Goal: Ask a question

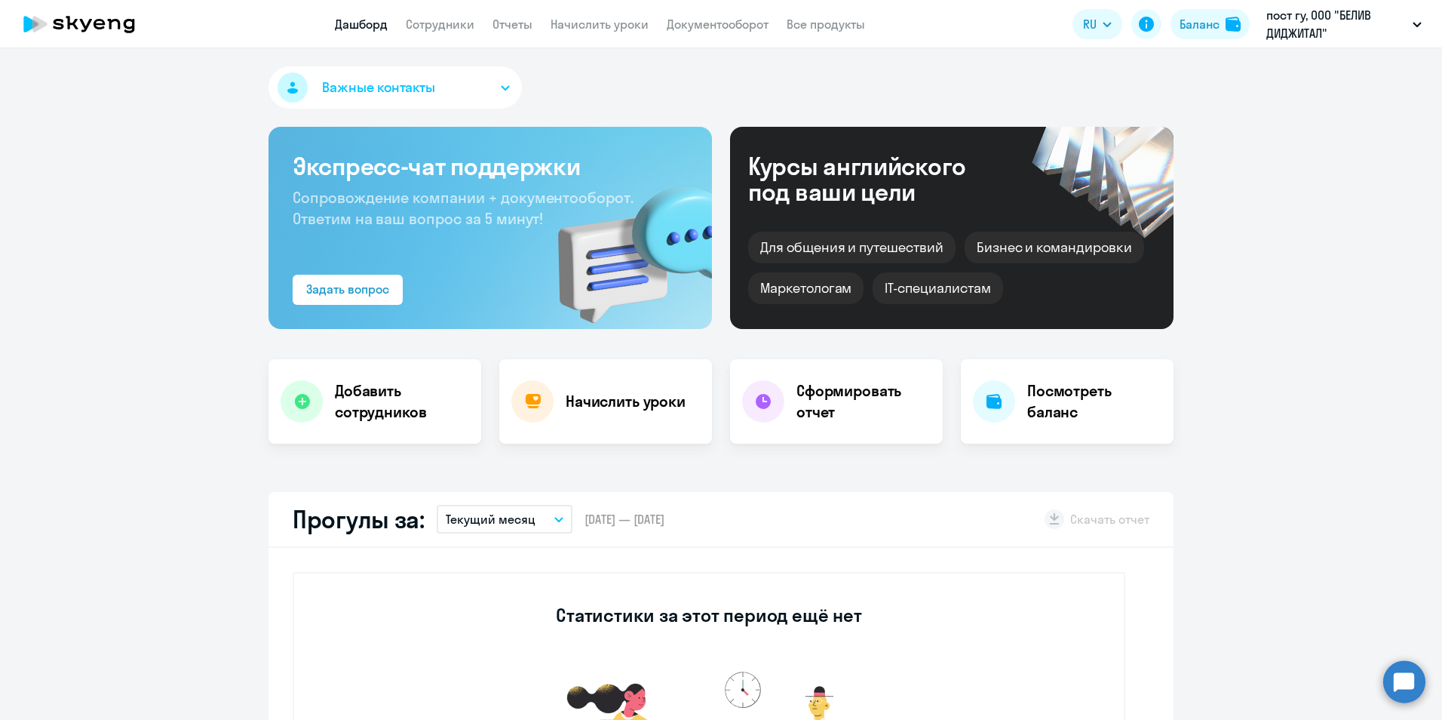
click at [548, 514] on button "Текущий месяц" at bounding box center [505, 519] width 136 height 29
select select "30"
click at [508, 714] on li "Текущий год" at bounding box center [504, 712] width 134 height 38
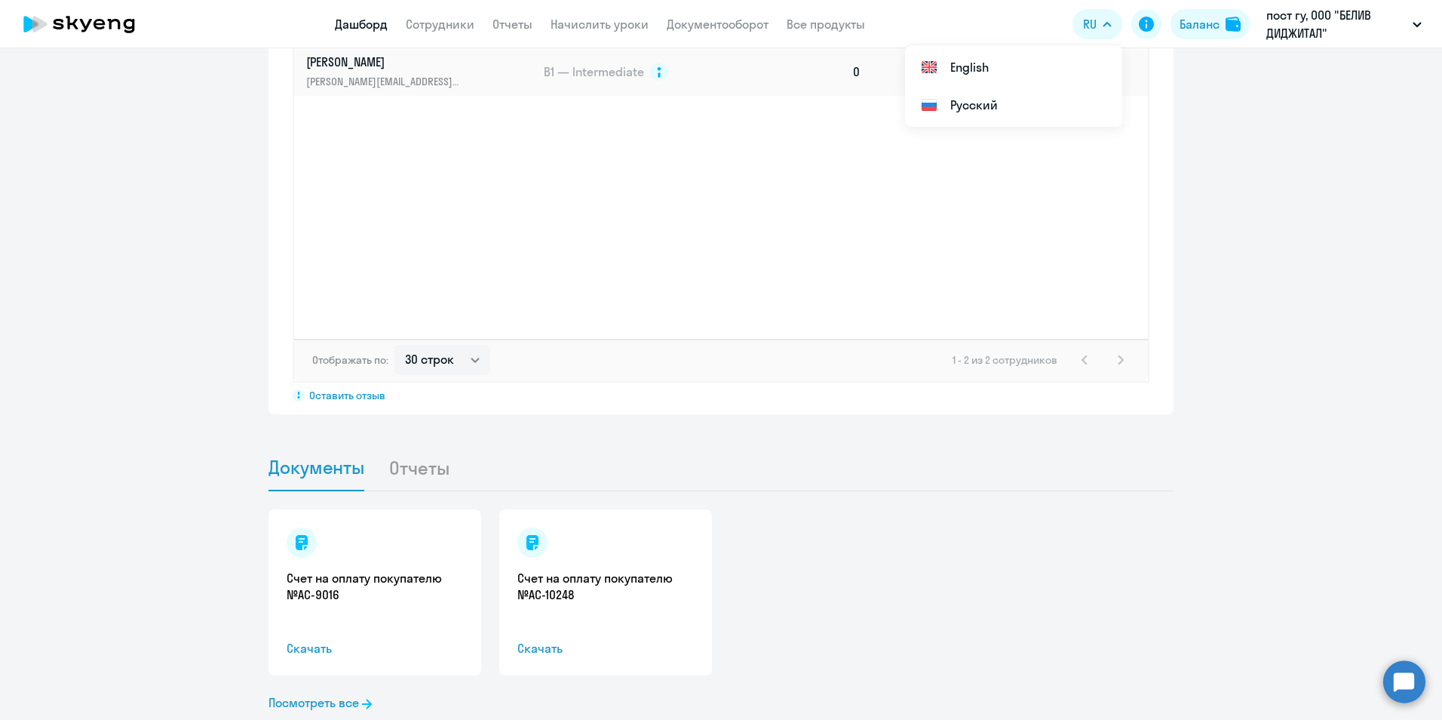
scroll to position [1221, 0]
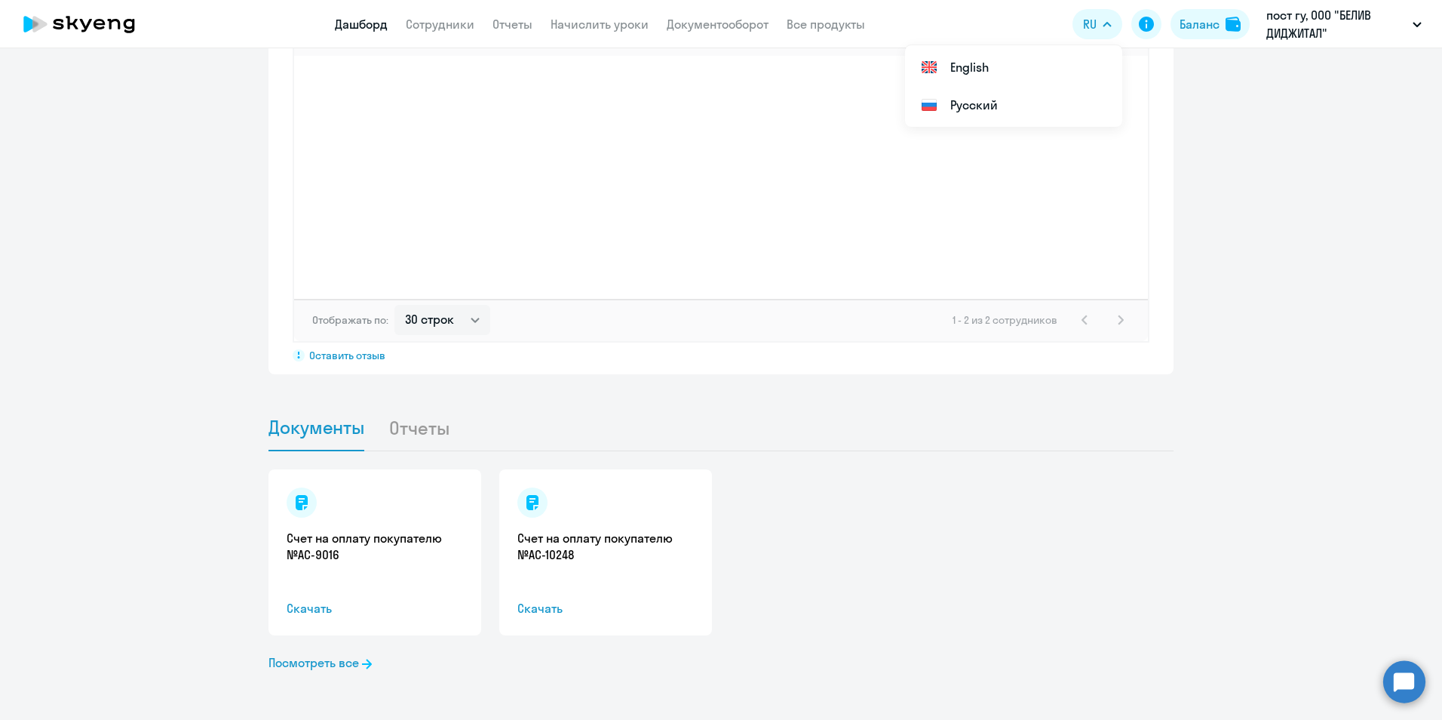
click at [422, 432] on li "Отчеты" at bounding box center [431, 427] width 85 height 46
click at [425, 426] on li "Отчеты" at bounding box center [431, 427] width 85 height 46
click at [351, 662] on link "Посмотреть все" at bounding box center [320, 662] width 103 height 18
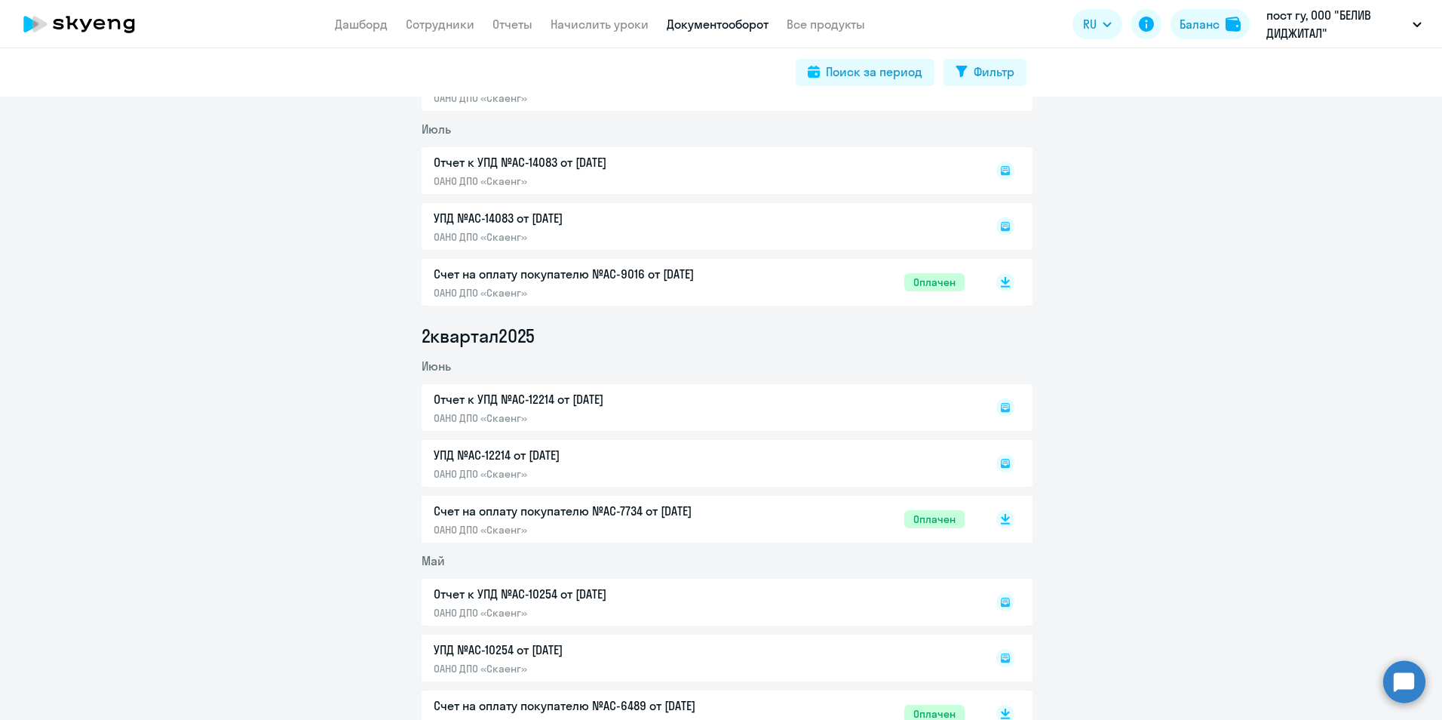
scroll to position [404, 0]
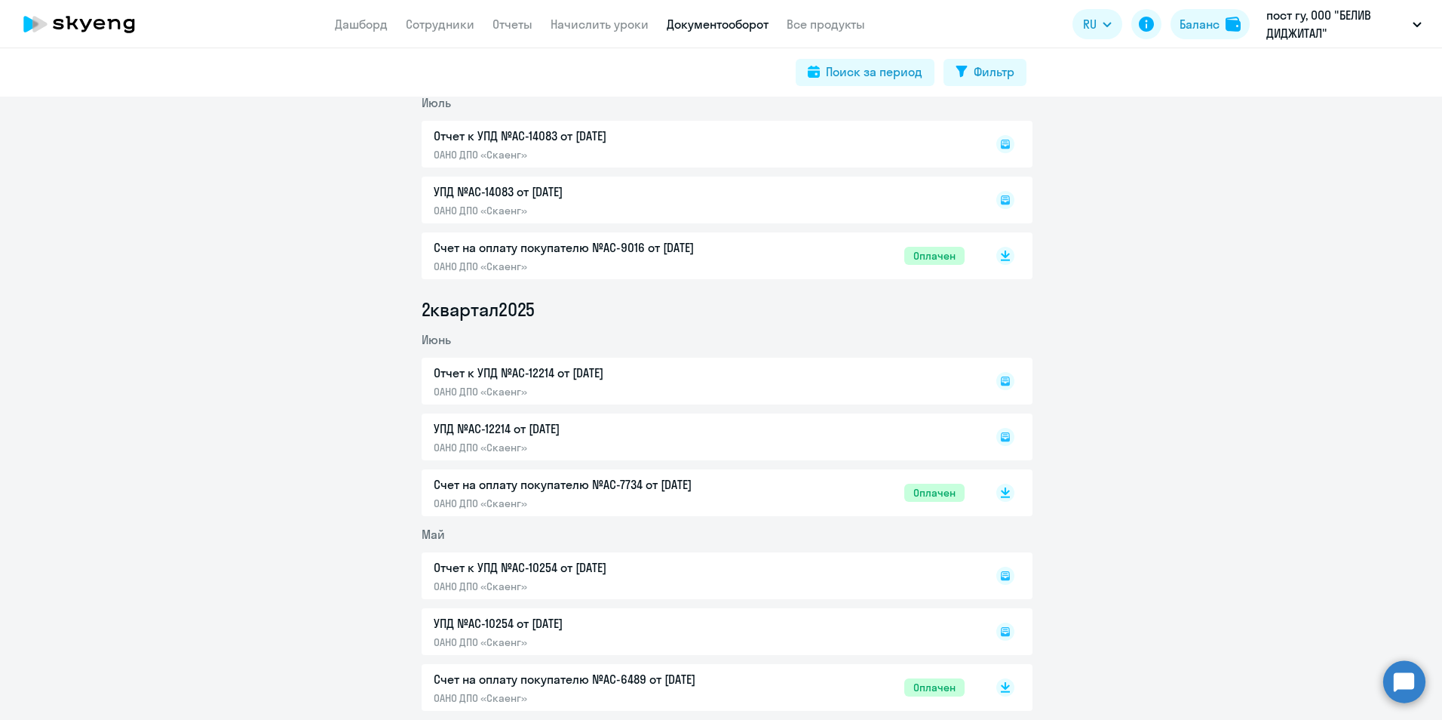
click at [583, 376] on div "Отчет к УПД №AC-12214 от [DATE] ОАНО ДПО «Скаенг»" at bounding box center [727, 381] width 611 height 47
click at [456, 388] on div "Отчет к УПД №AC-12214 от [DATE] ОАНО ДПО «Скаенг»" at bounding box center [727, 381] width 611 height 47
click at [1003, 380] on icon at bounding box center [1005, 380] width 5 height 1
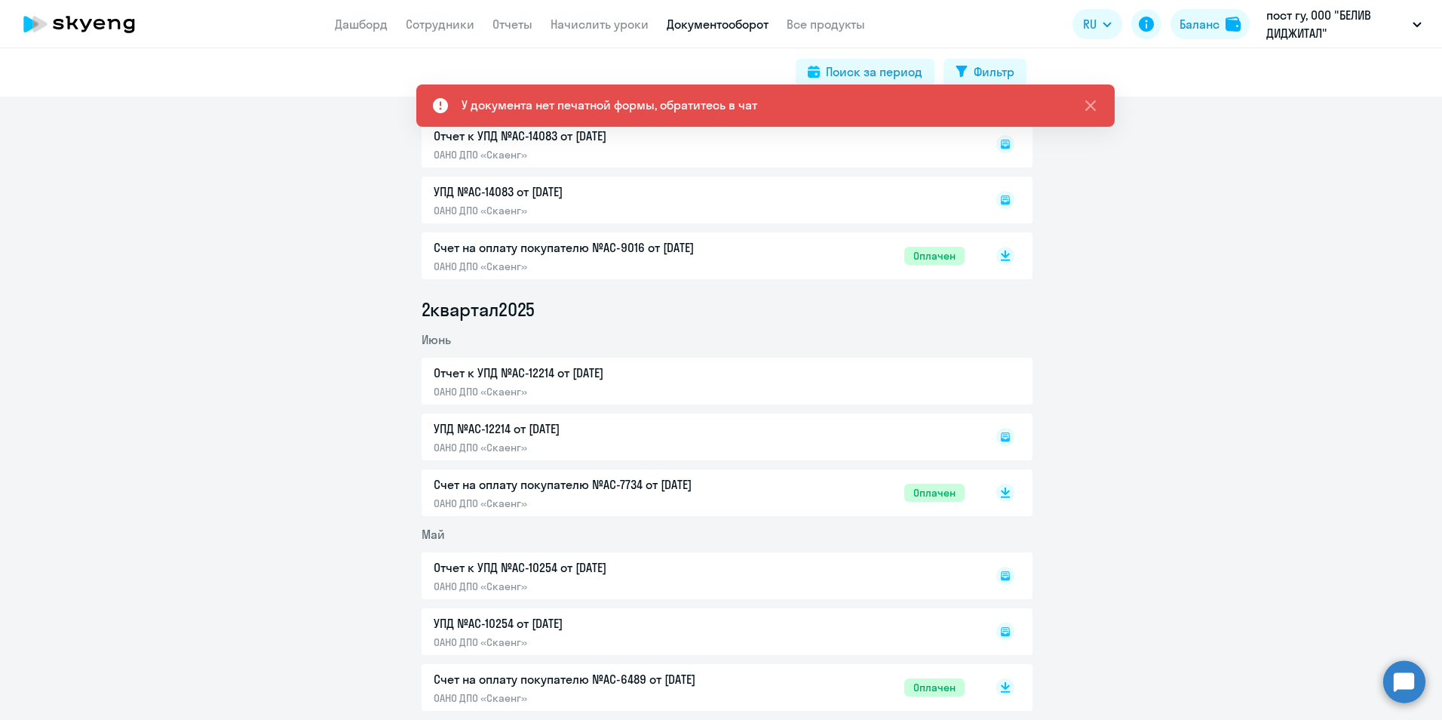
click at [1406, 672] on circle at bounding box center [1405, 681] width 42 height 42
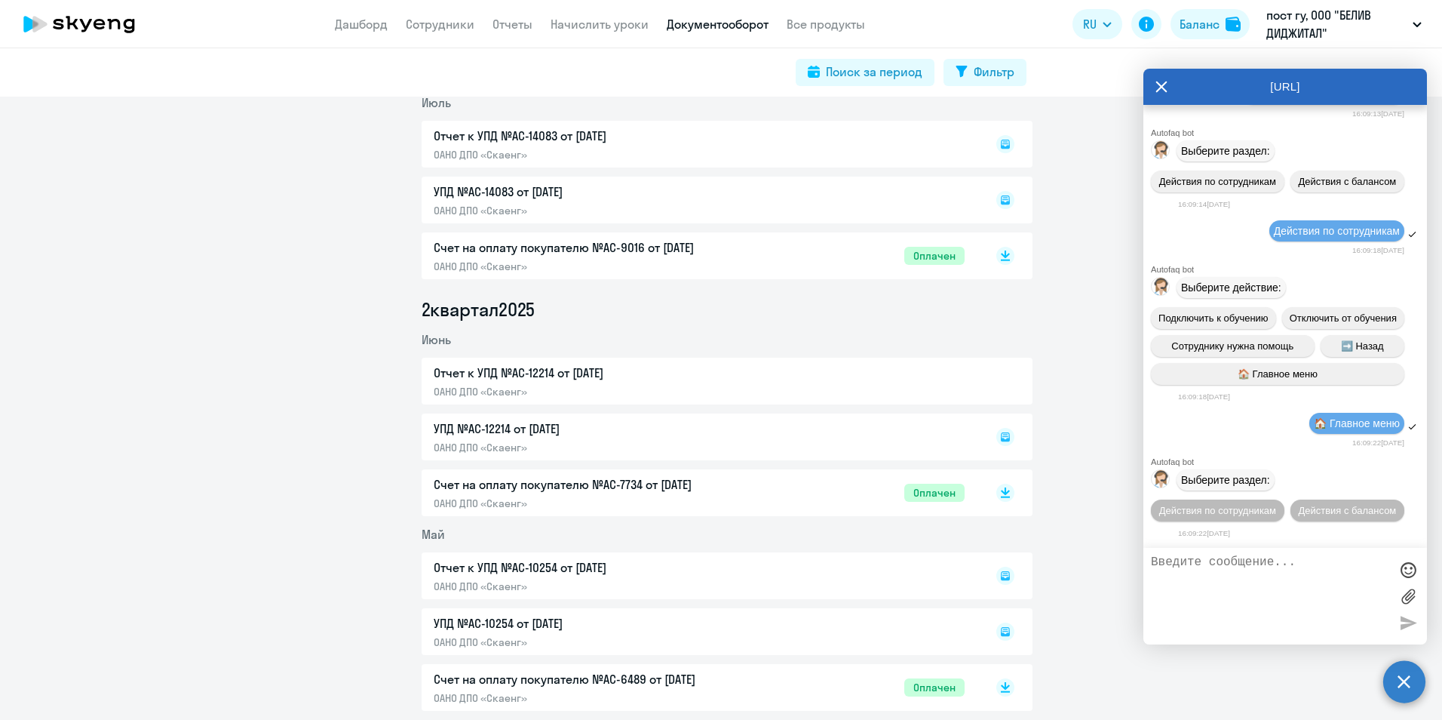
click at [1227, 566] on textarea at bounding box center [1270, 595] width 238 height 81
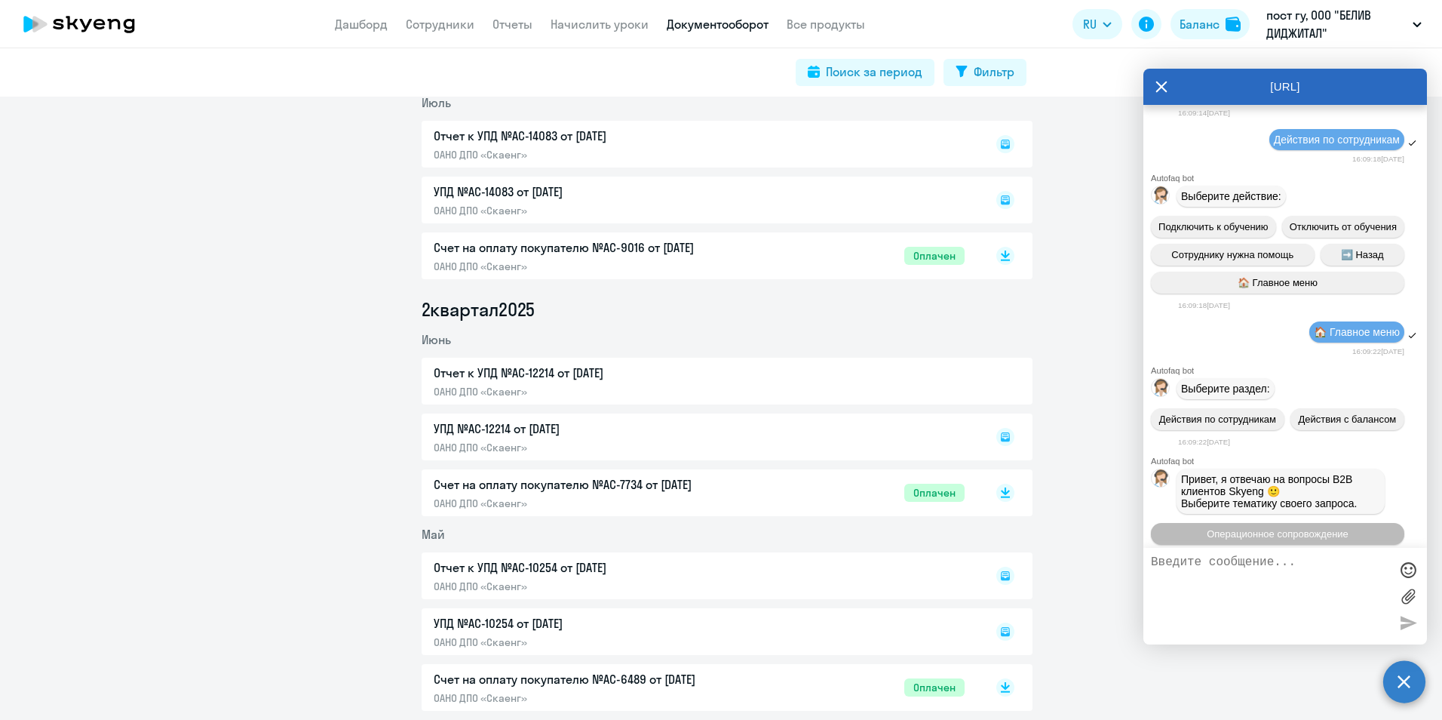
scroll to position [424, 0]
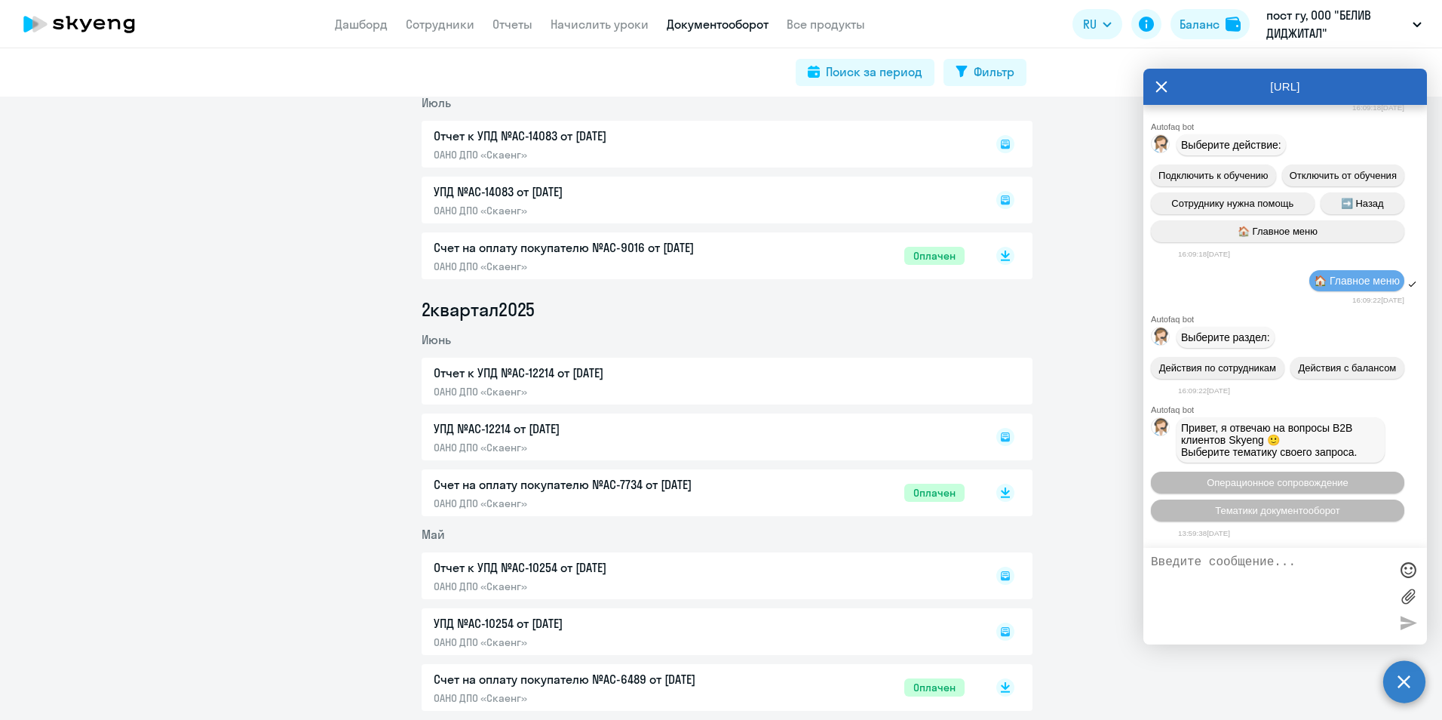
click at [1227, 565] on textarea at bounding box center [1270, 595] width 238 height 81
type textarea "L"
type textarea "Добрый день, как нам получить отчет по посещаемости за последние 6 месяцев? [GE…"
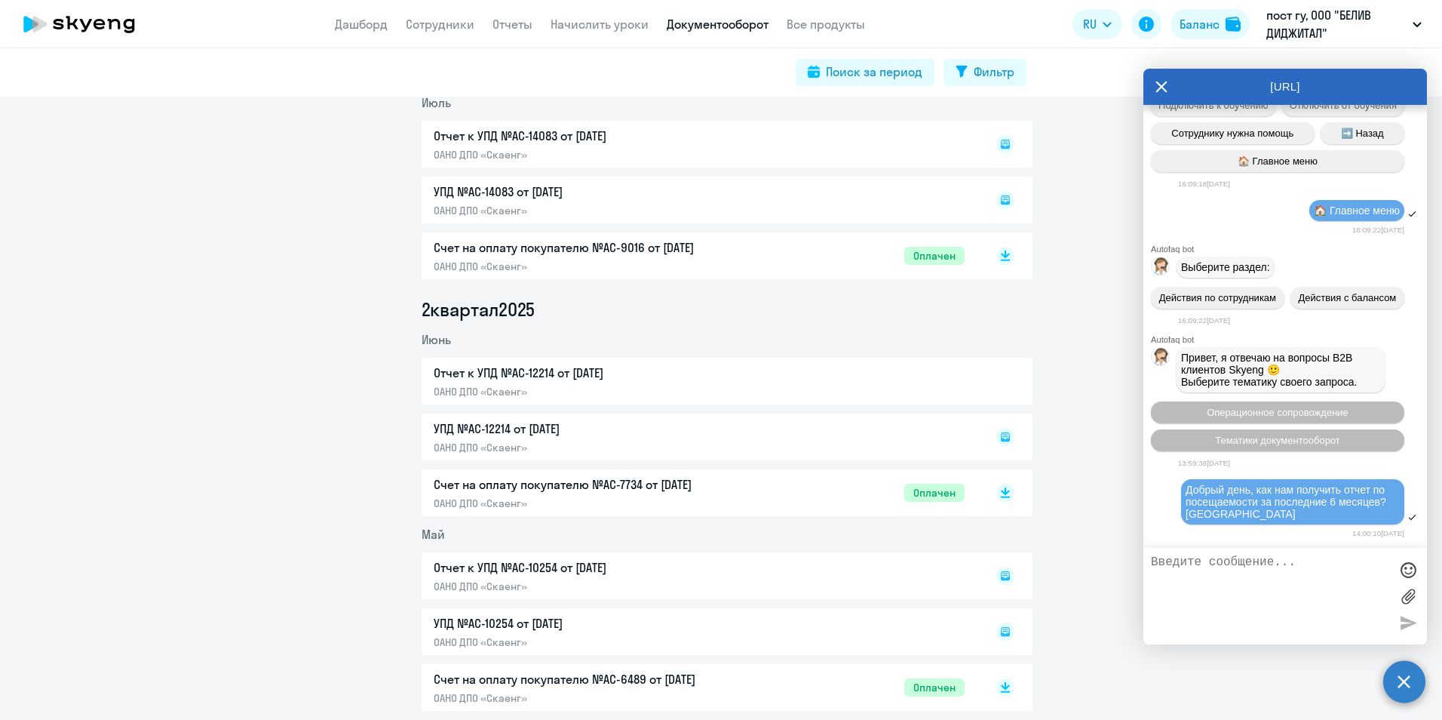
scroll to position [613, 0]
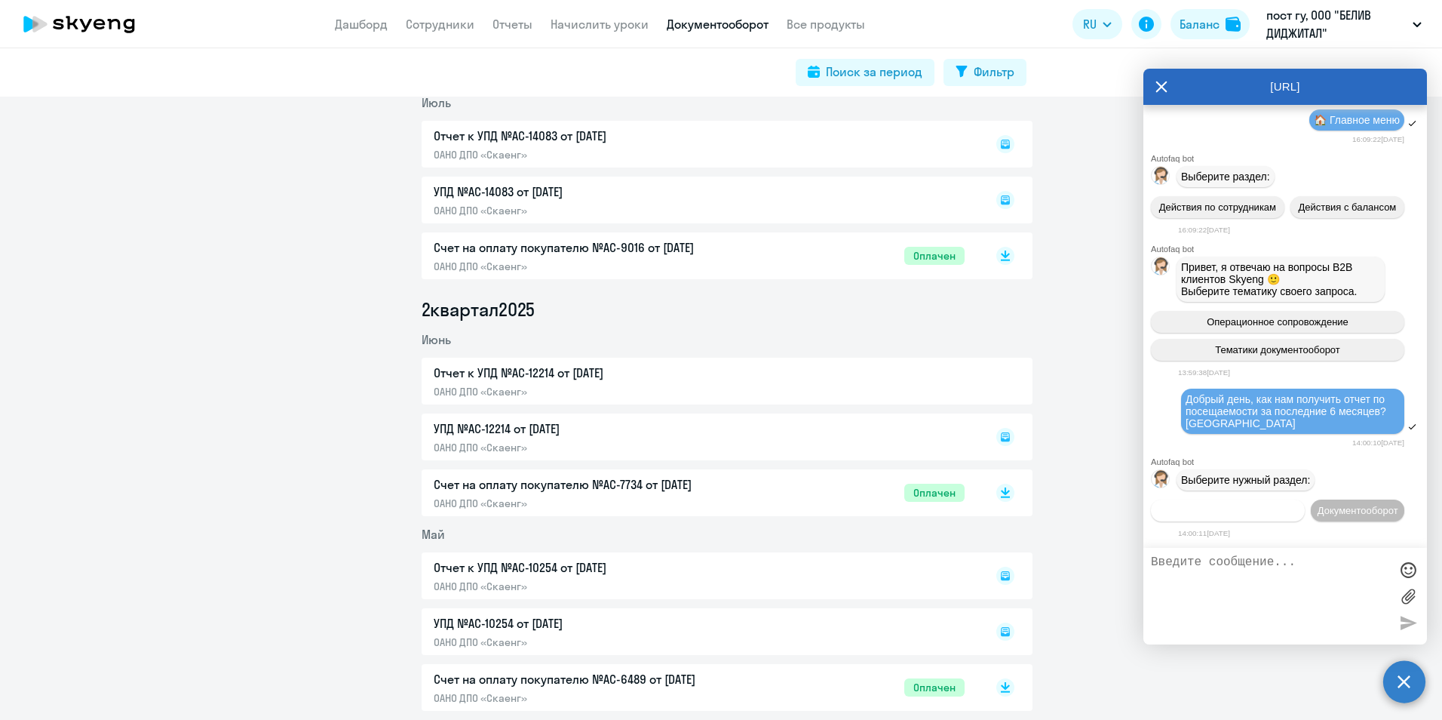
click at [1299, 505] on span "Операционное сопровождение" at bounding box center [1228, 510] width 142 height 11
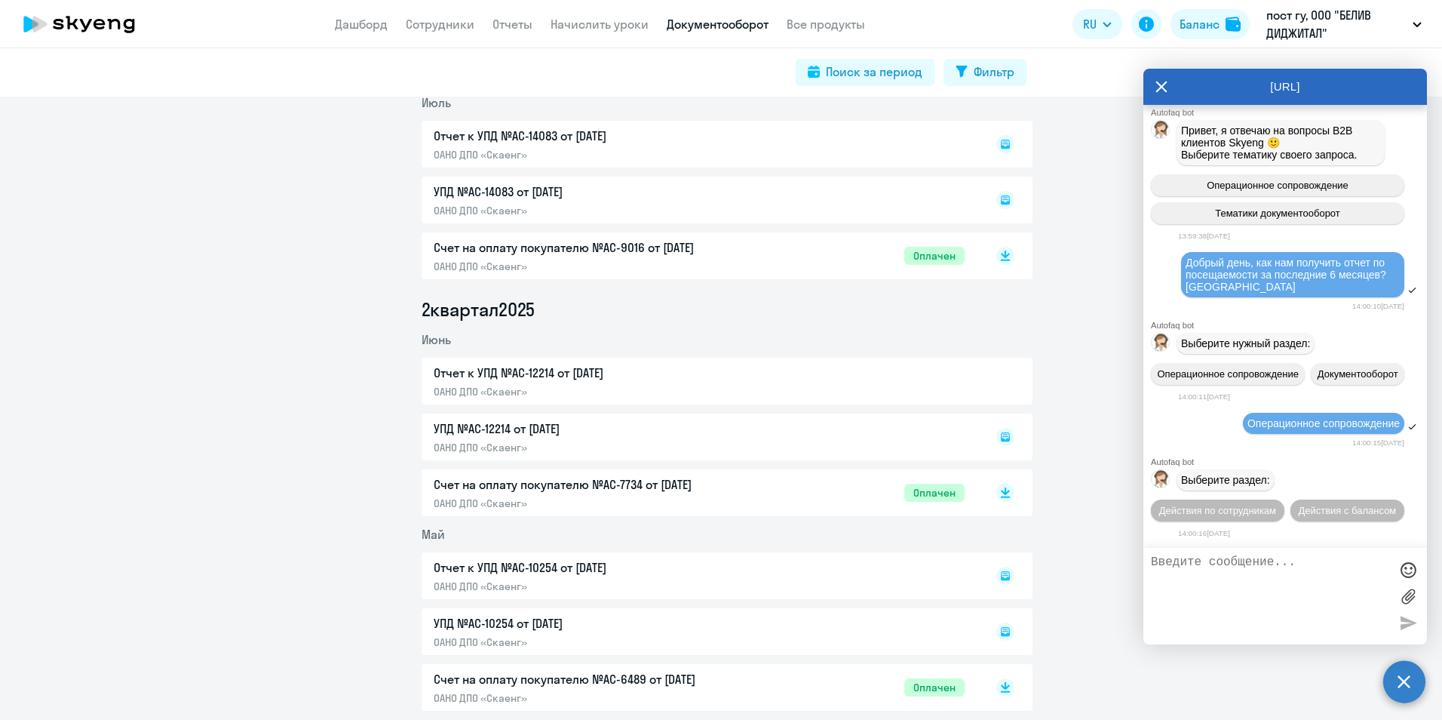
scroll to position [777, 0]
click at [1285, 499] on button "Действия по сотрудникам" at bounding box center [1218, 510] width 134 height 22
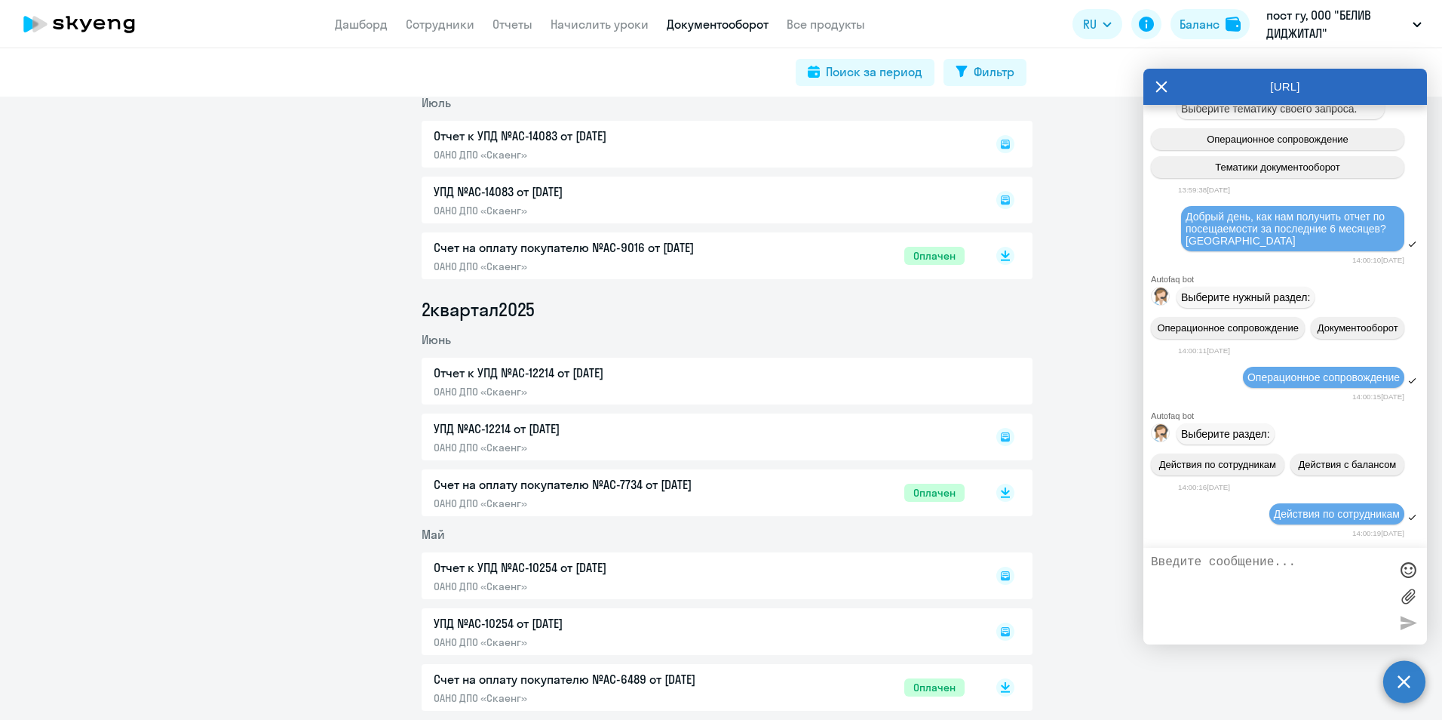
scroll to position [1000, 0]
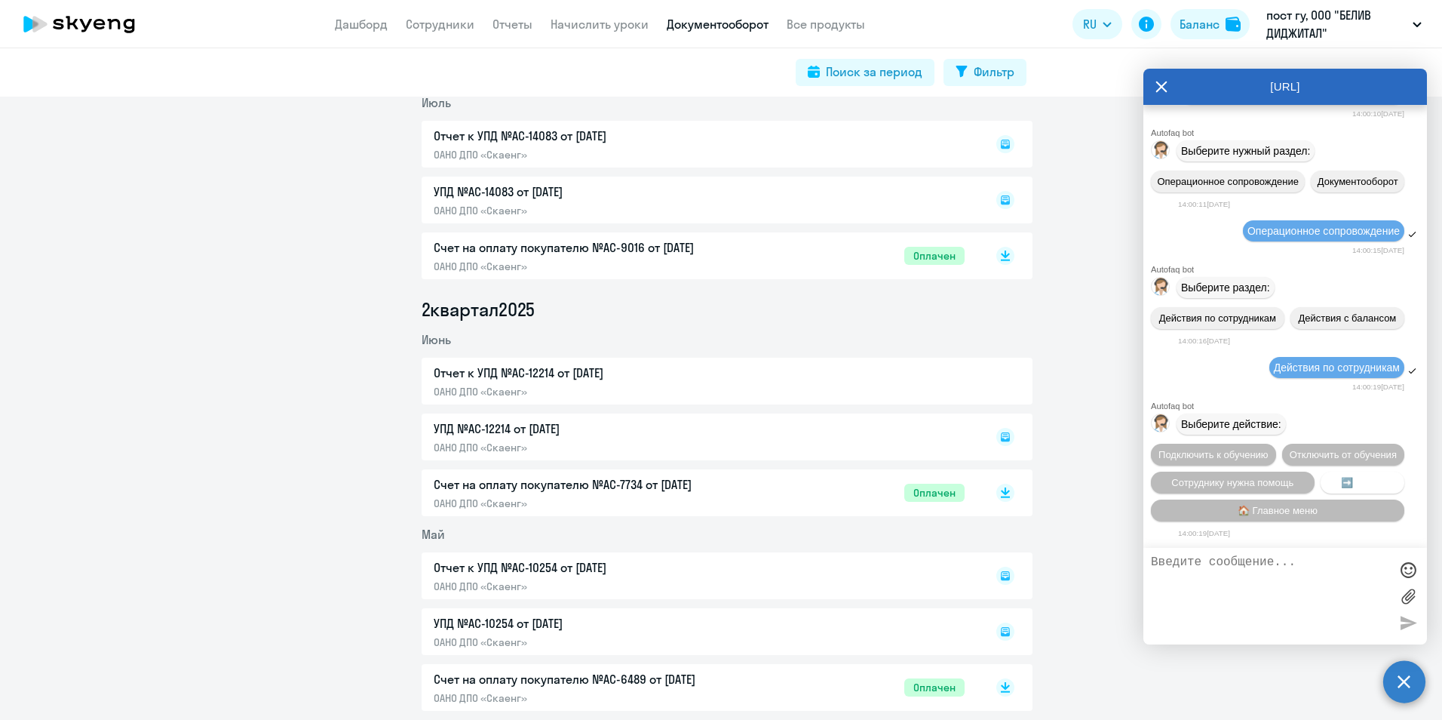
click at [1341, 481] on span "➡️ Назад" at bounding box center [1362, 482] width 43 height 11
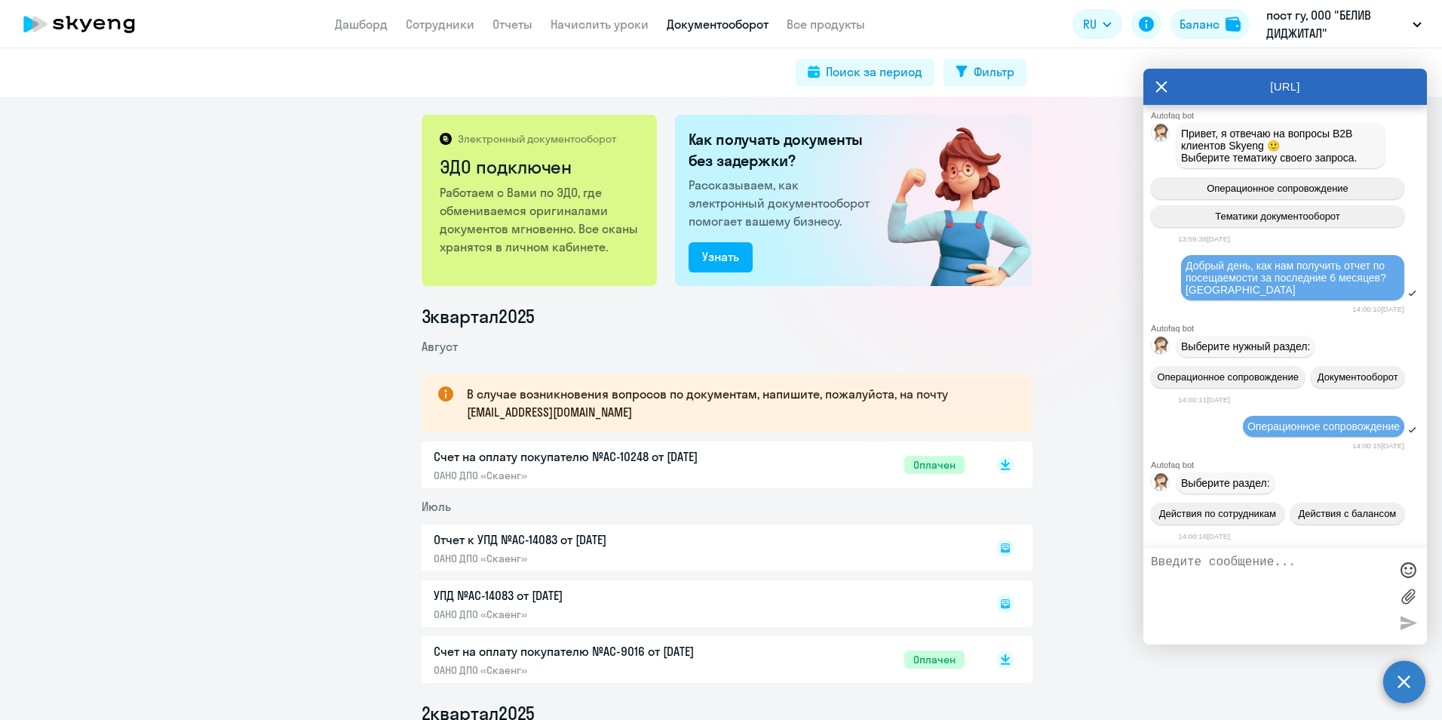
scroll to position [678, 0]
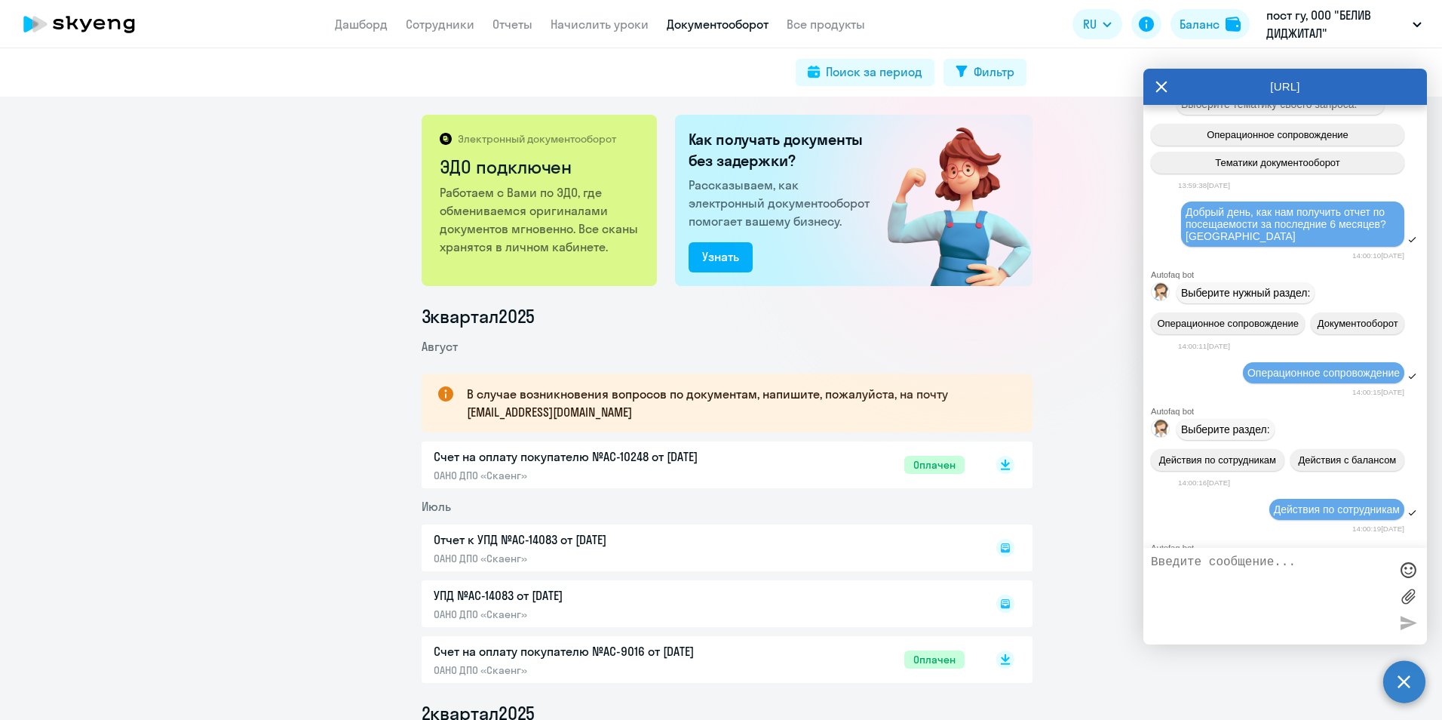
drag, startPoint x: 1244, startPoint y: 330, endPoint x: 1186, endPoint y: 299, distance: 65.8
click at [1186, 242] on div "Добрый день, как нам получить отчет по посещаемости за последние 6 месяцев? [GE…" at bounding box center [1293, 224] width 214 height 36
copy span "Добрый день, как нам получить отчет по посещаемости за последние 6 месяцев? [GE…"
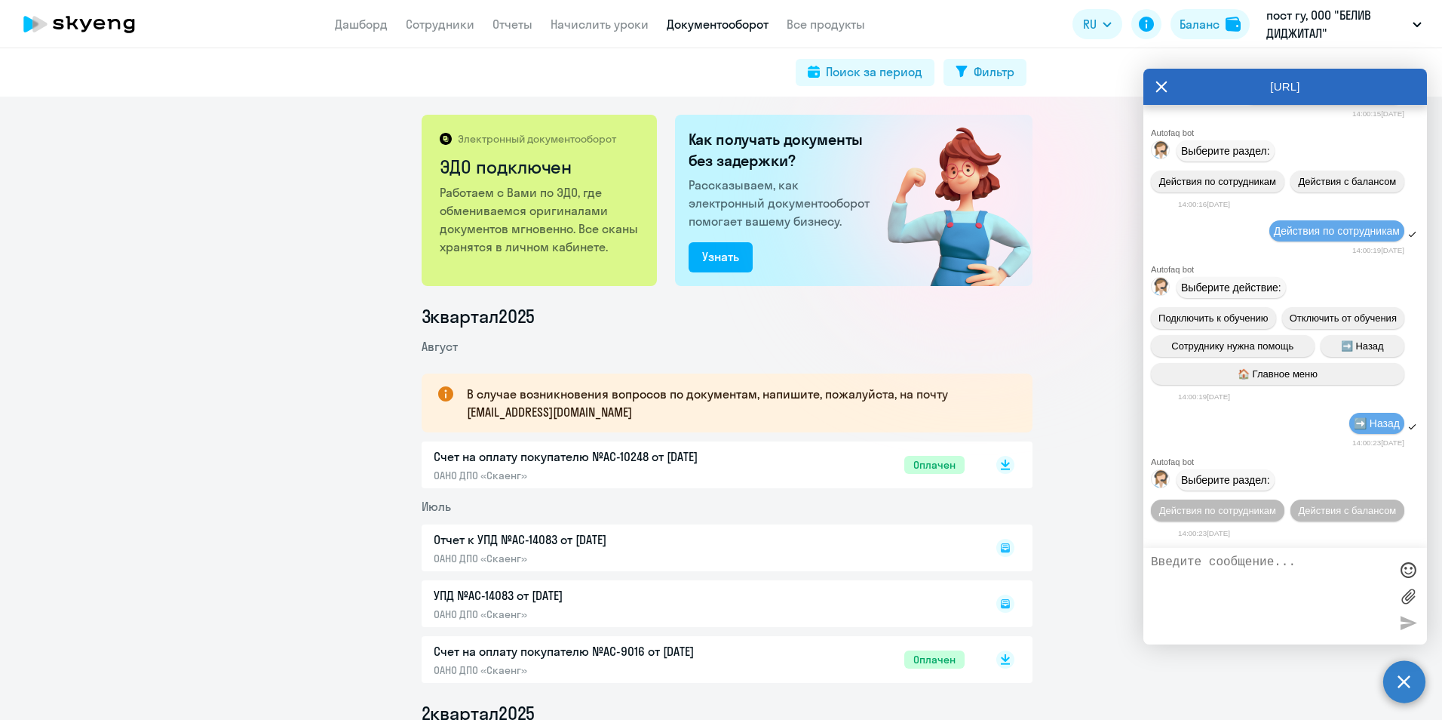
scroll to position [1167, 0]
click at [1207, 582] on textarea at bounding box center [1270, 595] width 238 height 81
paste textarea "Добрый день, как нам получить отчет по посещаемости за последние 6 месяцев? [GE…"
type textarea "Добрый день, как нам получить отчет по посещаемости за последние 6 месяцев? [GE…"
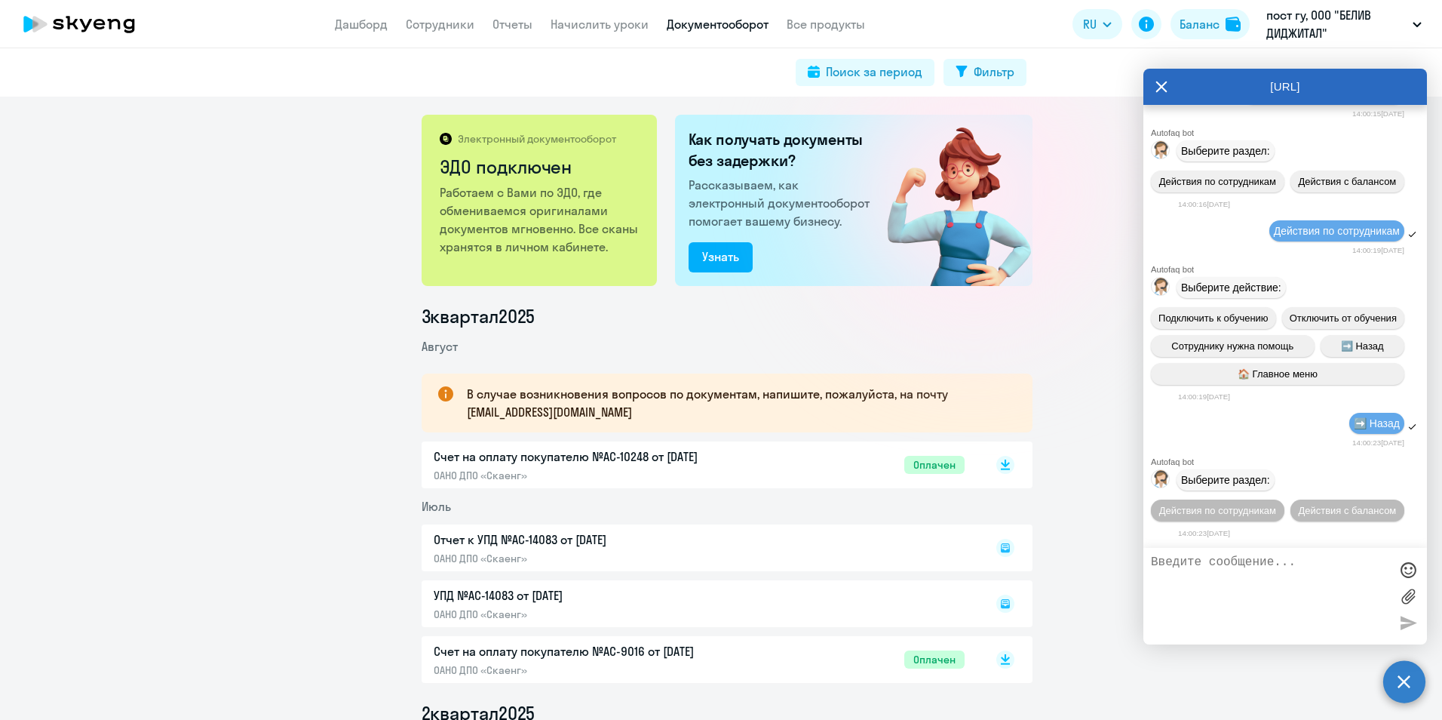
scroll to position [1237, 0]
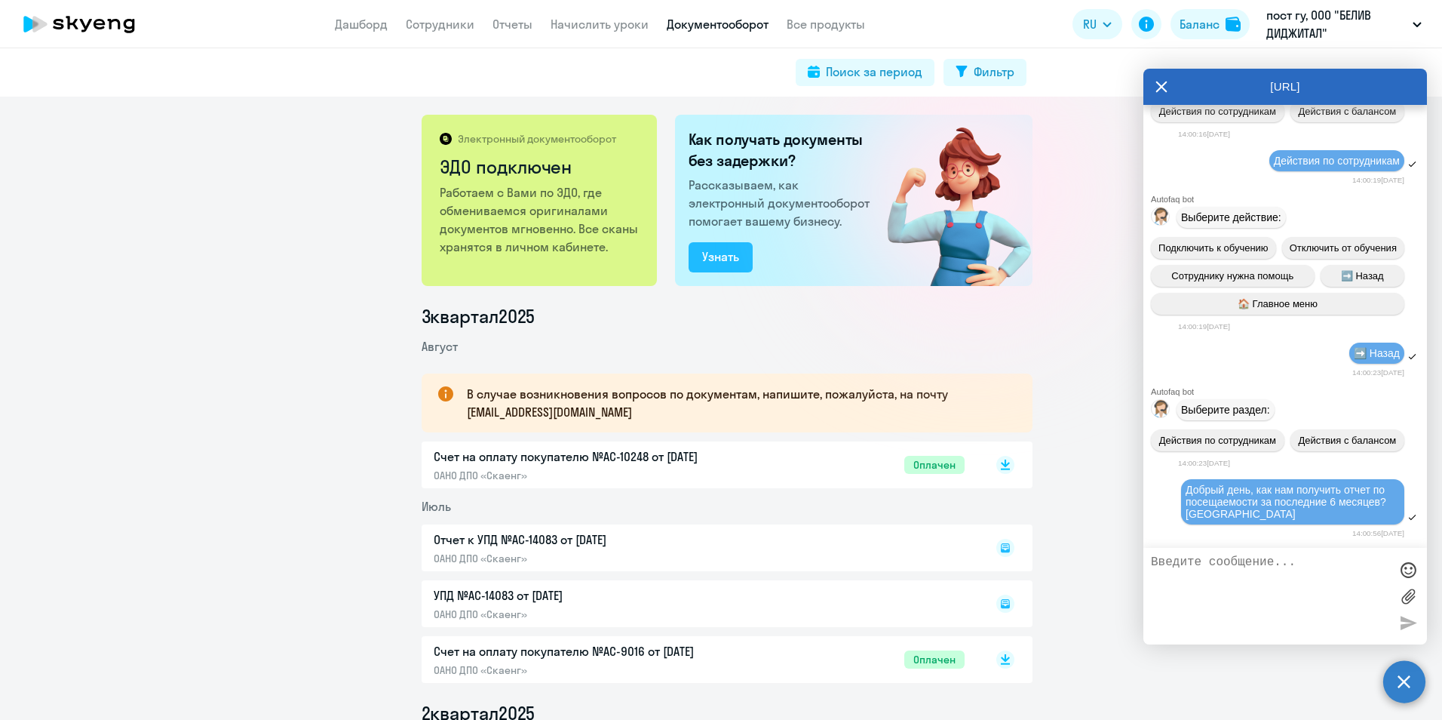
click at [730, 259] on div "Узнать" at bounding box center [720, 256] width 37 height 18
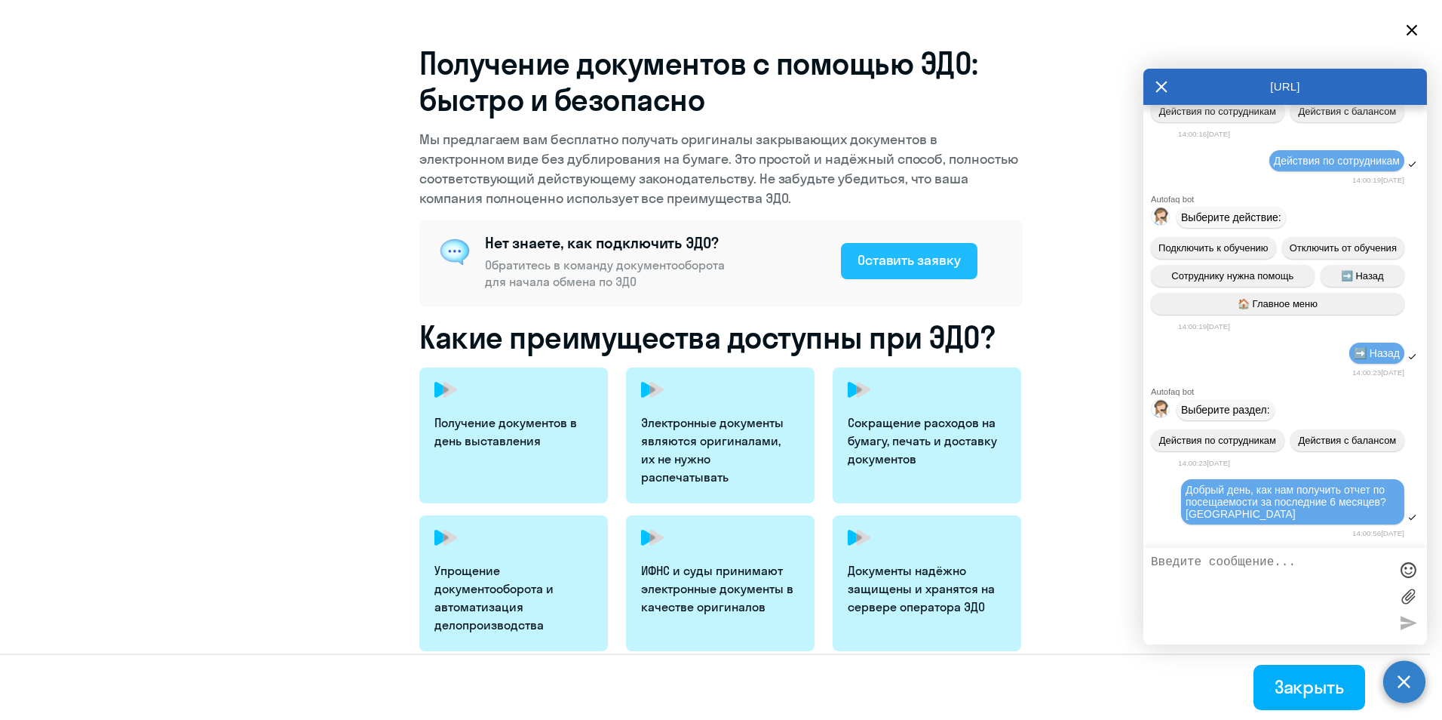
click at [883, 266] on div "Оставить заявку" at bounding box center [909, 260] width 103 height 20
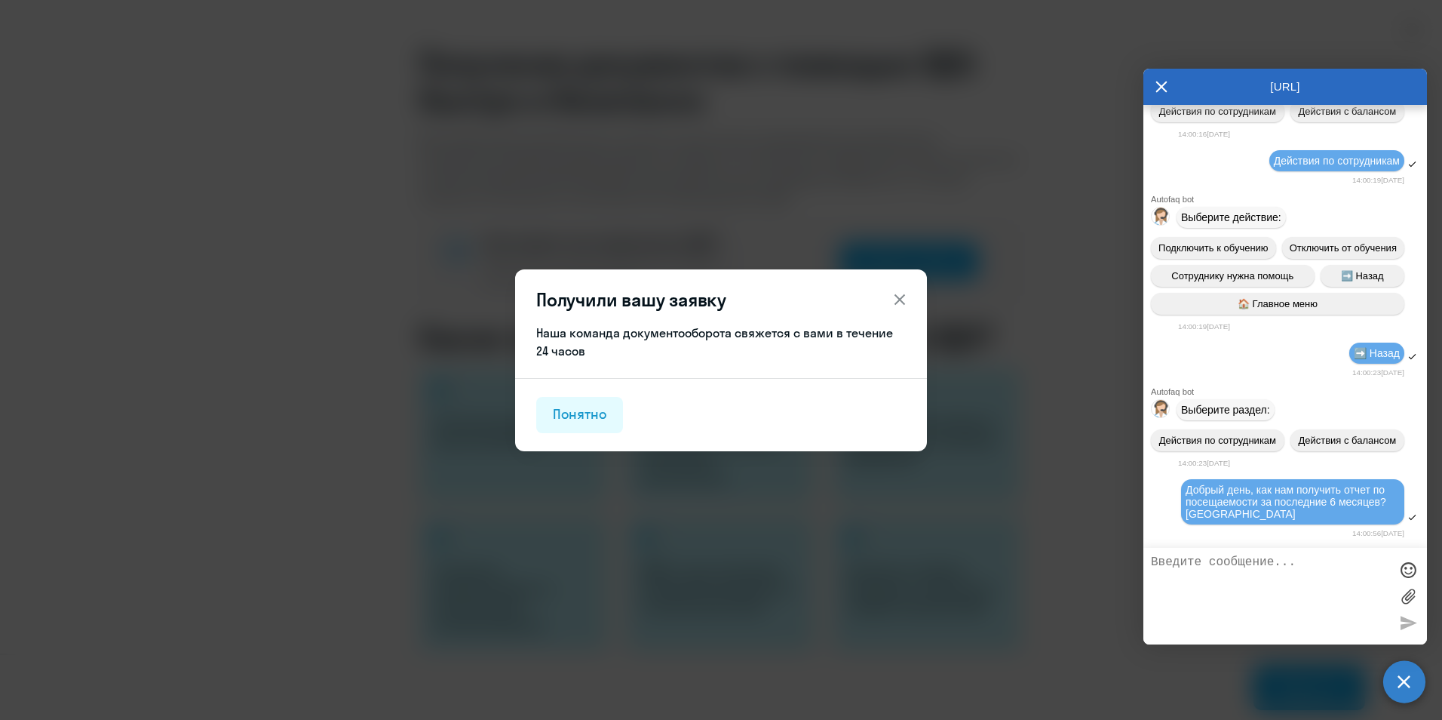
click at [902, 296] on icon at bounding box center [900, 299] width 18 height 18
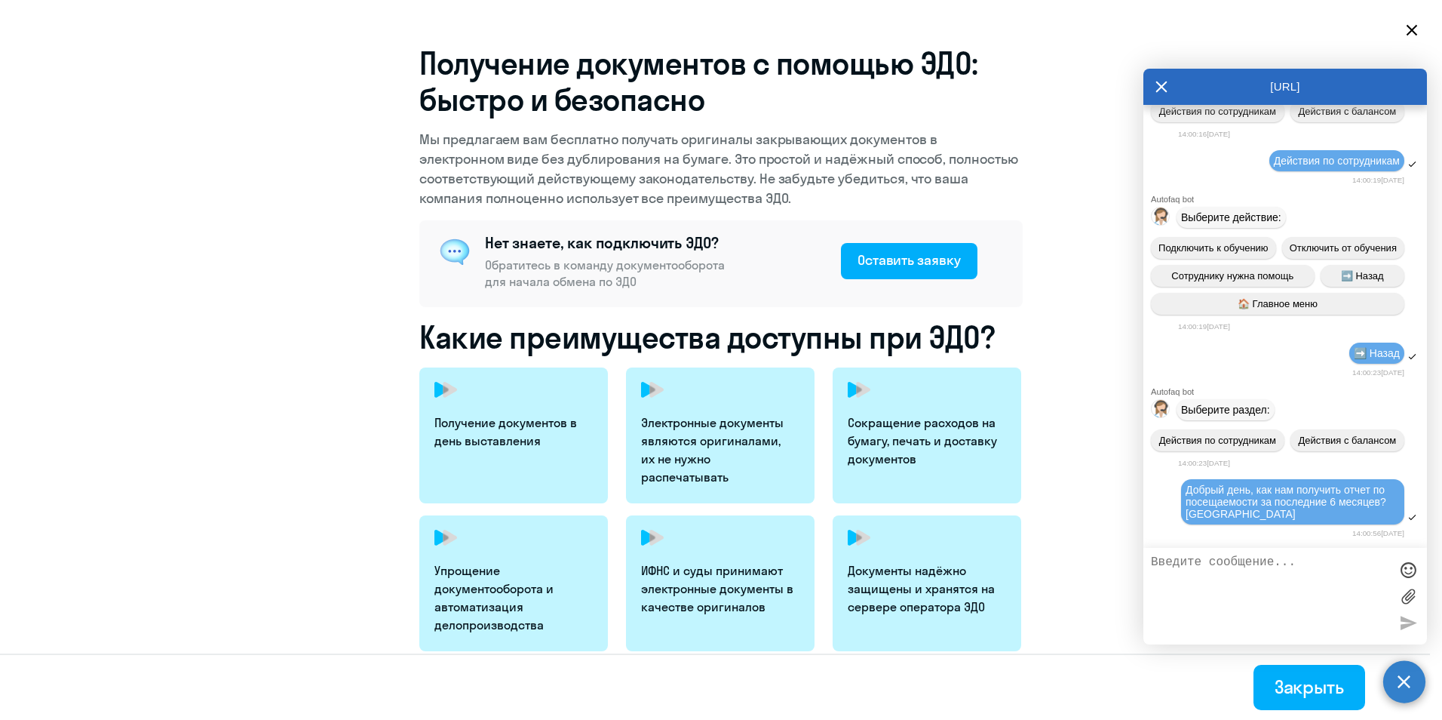
scroll to position [281, 0]
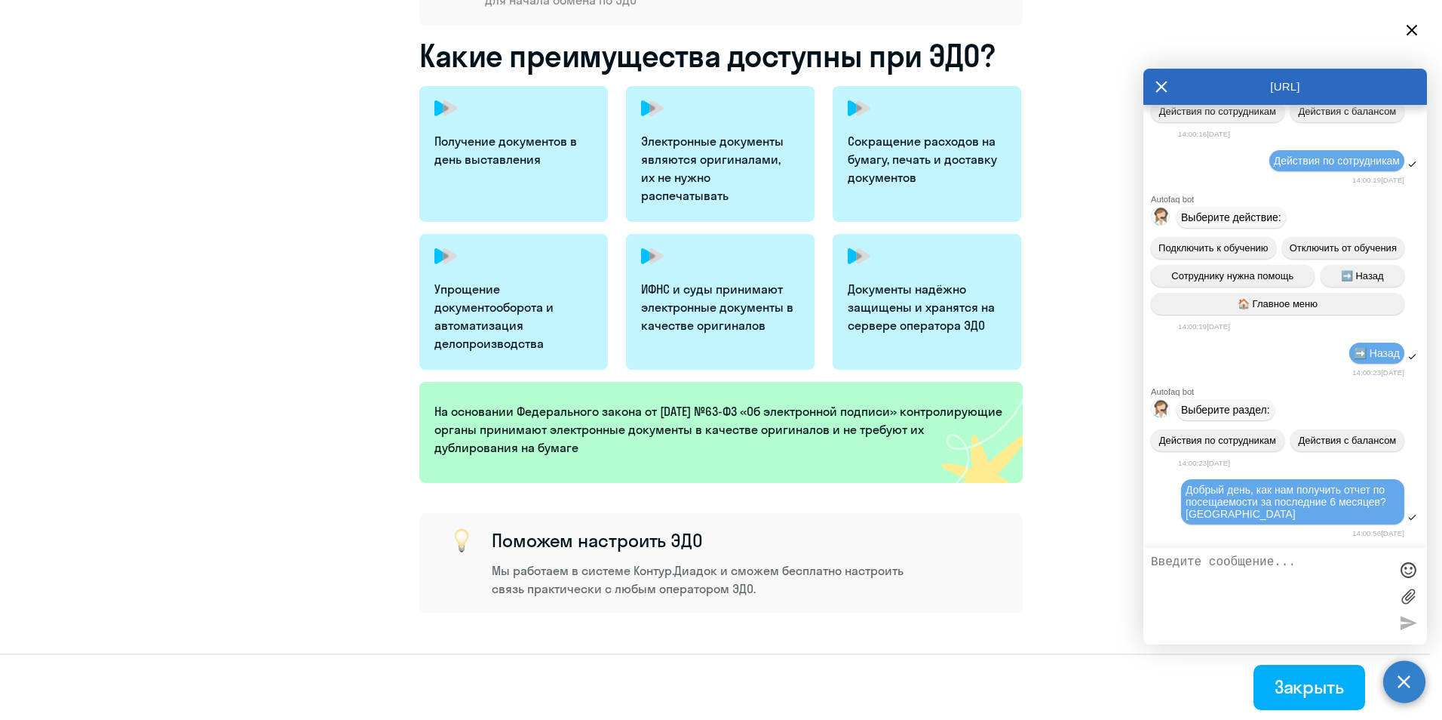
select select "30"
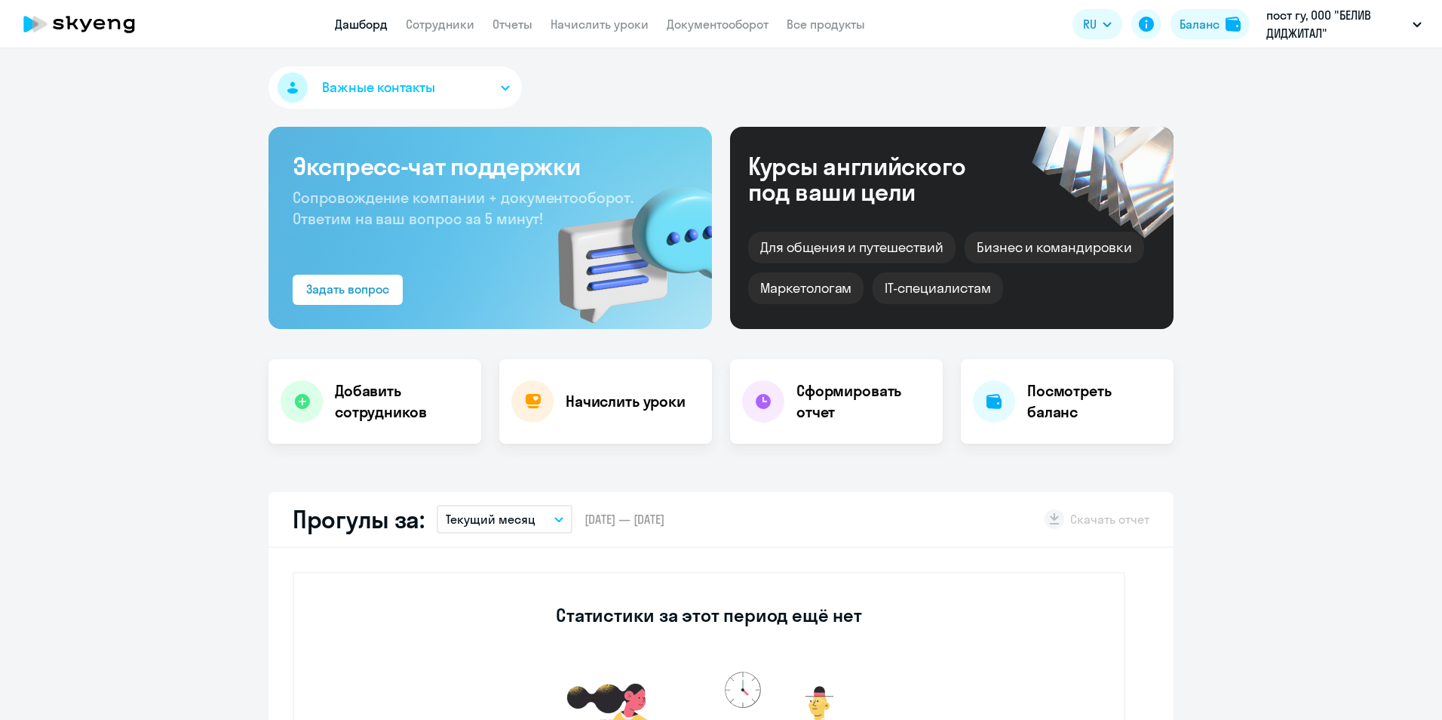
select select "30"
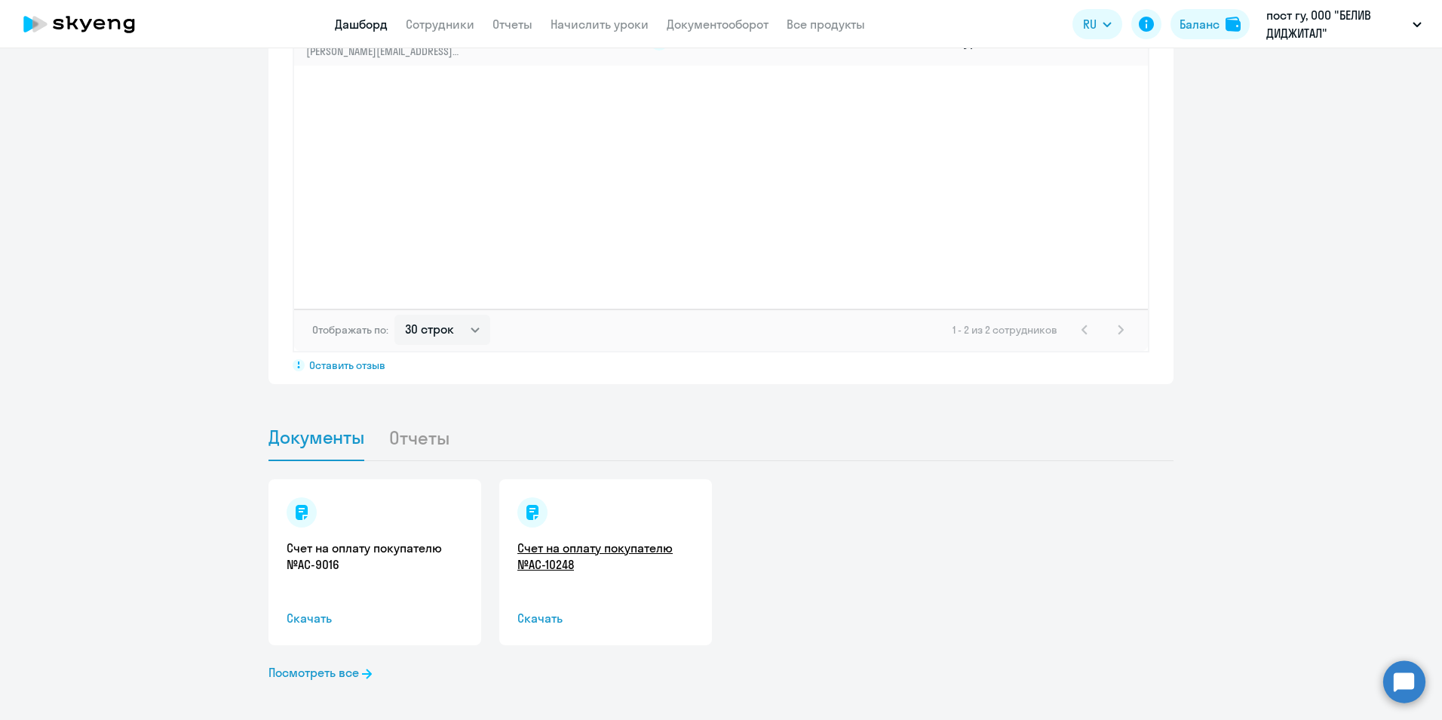
scroll to position [1221, 0]
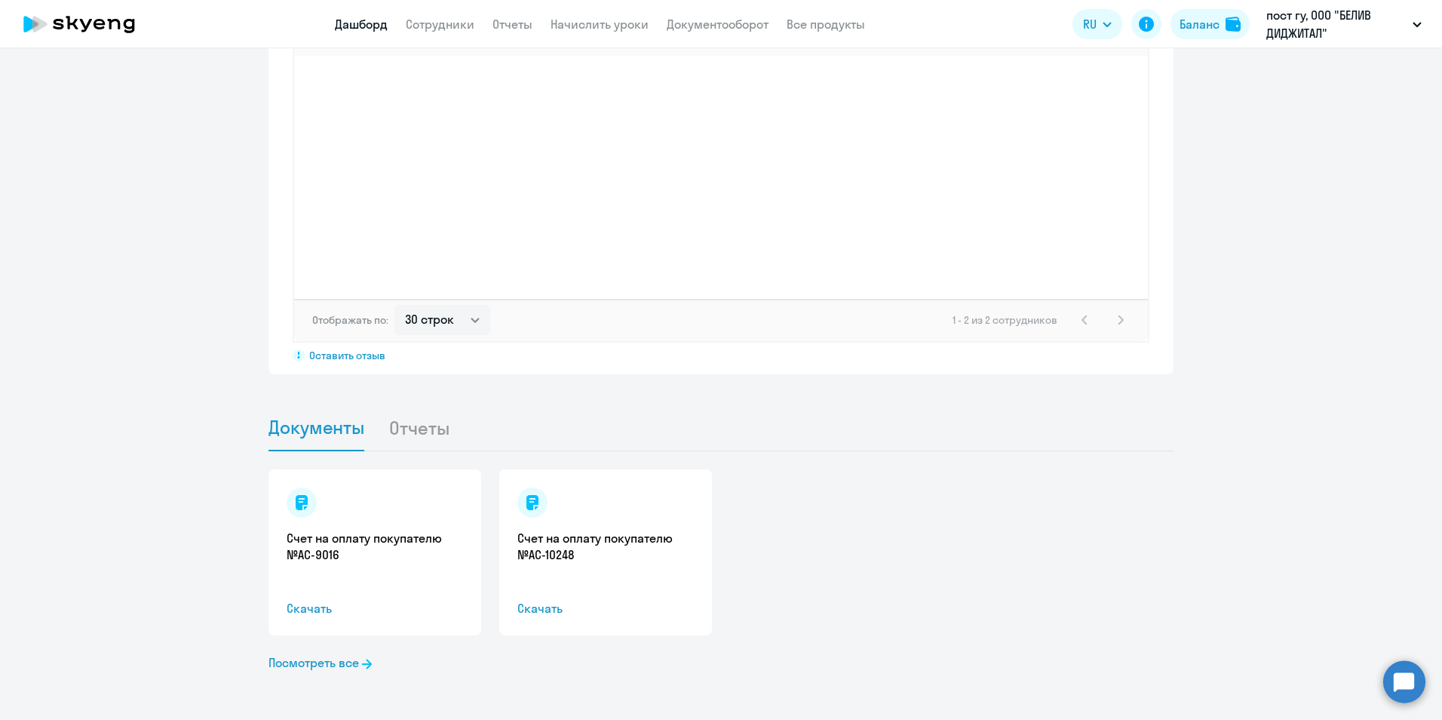
click at [432, 436] on li "Отчеты" at bounding box center [431, 427] width 85 height 46
click at [430, 436] on li "Отчеты" at bounding box center [431, 427] width 85 height 46
click at [315, 655] on link "Посмотреть все" at bounding box center [320, 662] width 103 height 18
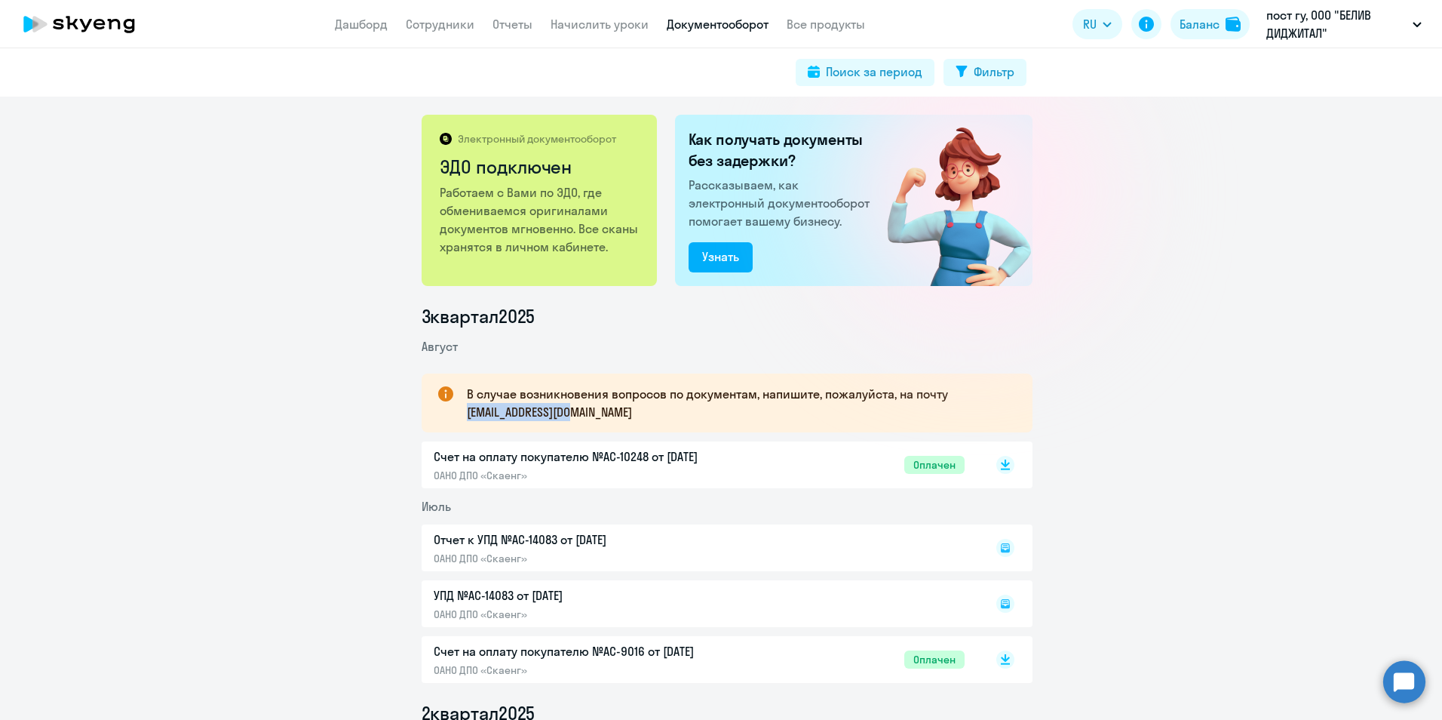
drag, startPoint x: 586, startPoint y: 413, endPoint x: 458, endPoint y: 412, distance: 128.3
click at [458, 412] on div "В случае возникновения вопросов по документам, напишите, пожалуйста, на почту […" at bounding box center [727, 402] width 611 height 59
copy p "document@skyeng.ru"
click at [1301, 23] on p "пост гу, ООО "БЕЛИВ ДИДЖИТАЛ"" at bounding box center [1337, 24] width 140 height 36
click at [1410, 28] on button "пост гу, ООО "БЕЛИВ ДИДЖИТАЛ"" at bounding box center [1344, 24] width 171 height 36
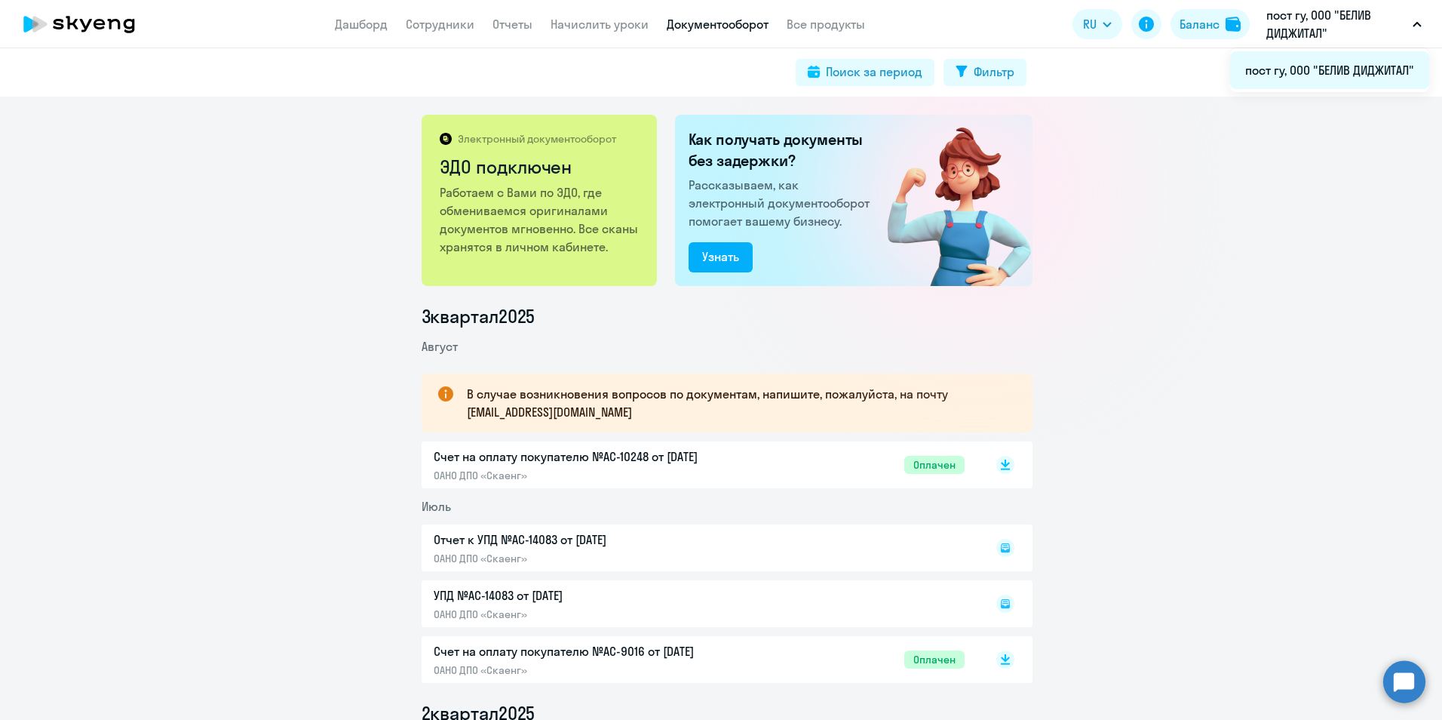
click at [1359, 75] on li "пост гу, ООО "БЕЛИВ ДИДЖИТАЛ"" at bounding box center [1329, 70] width 199 height 38
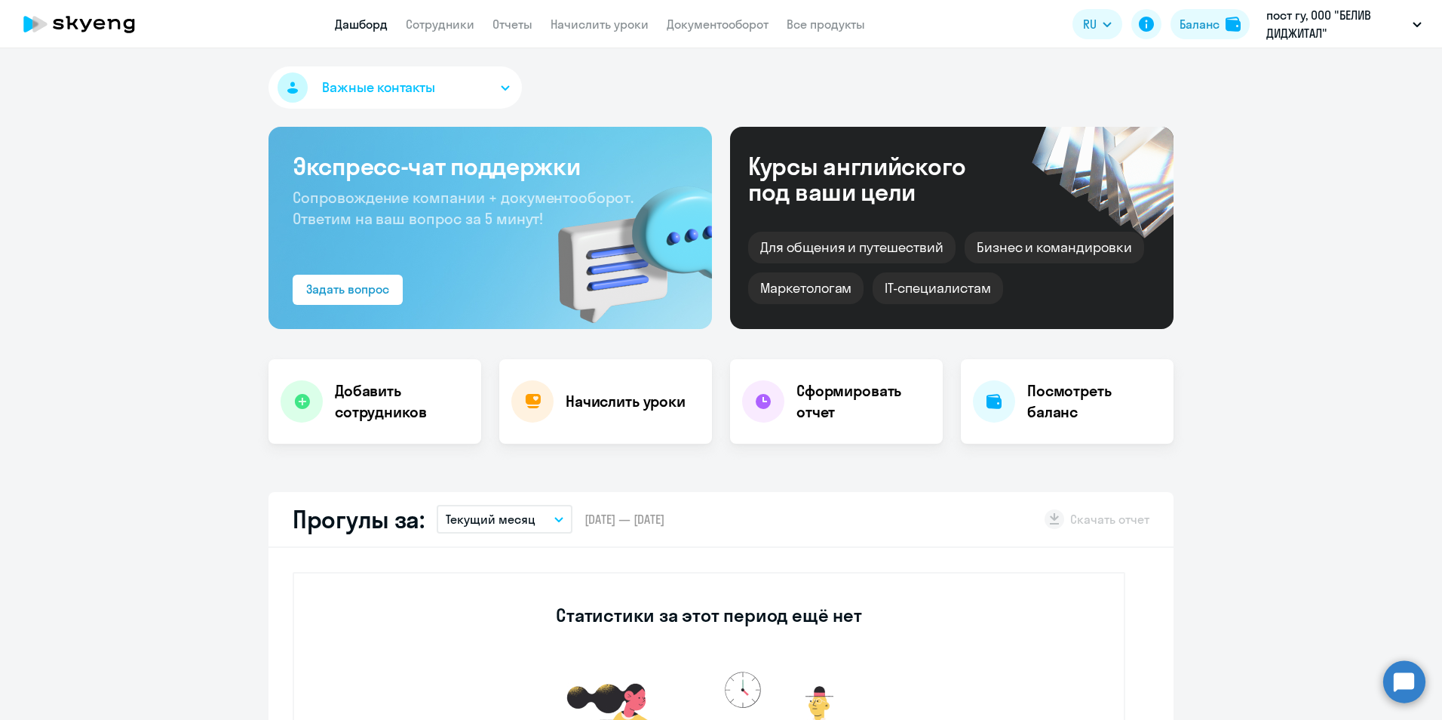
select select "30"
click at [453, 87] on button "Важные контакты" at bounding box center [395, 87] width 253 height 42
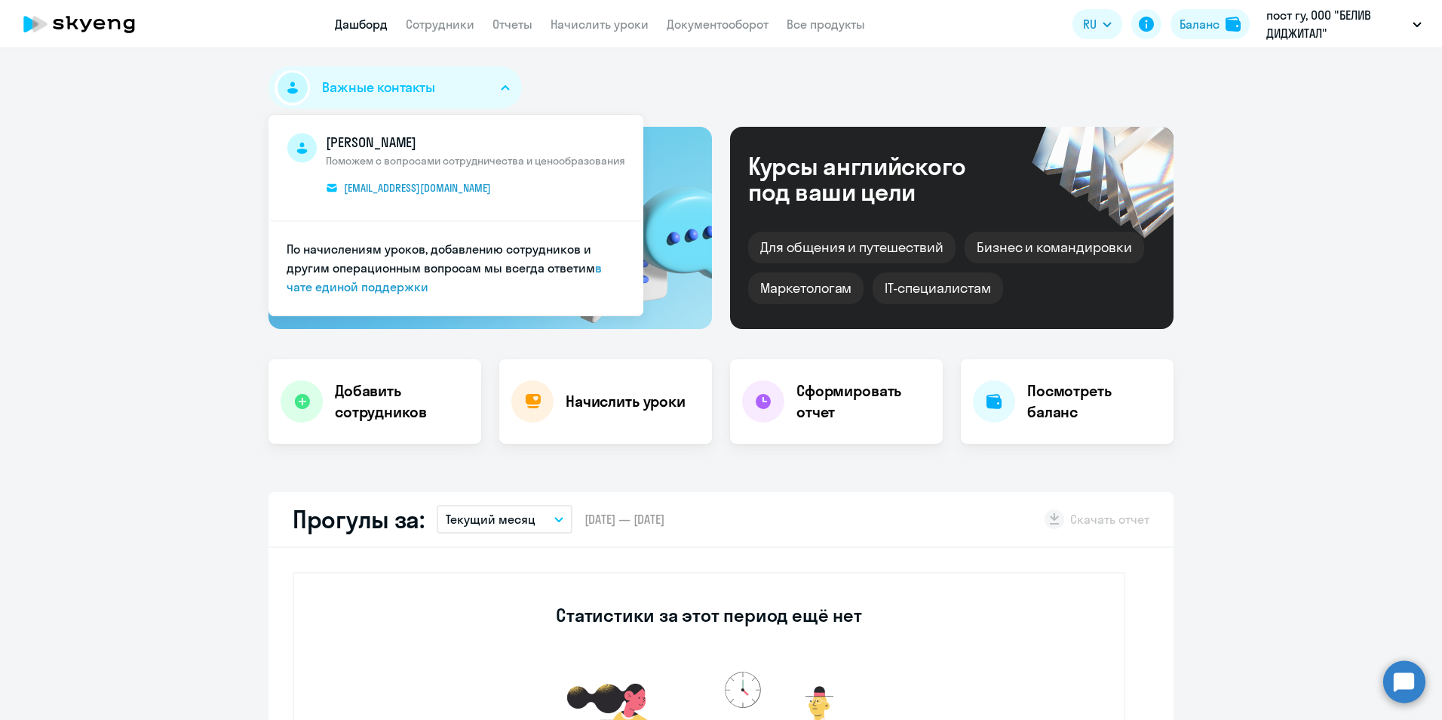
click at [0, 144] on html "Дашборд Сотрудники Отчеты Начислить уроки Документооборот Все продукты Дашборд …" at bounding box center [721, 360] width 1442 height 720
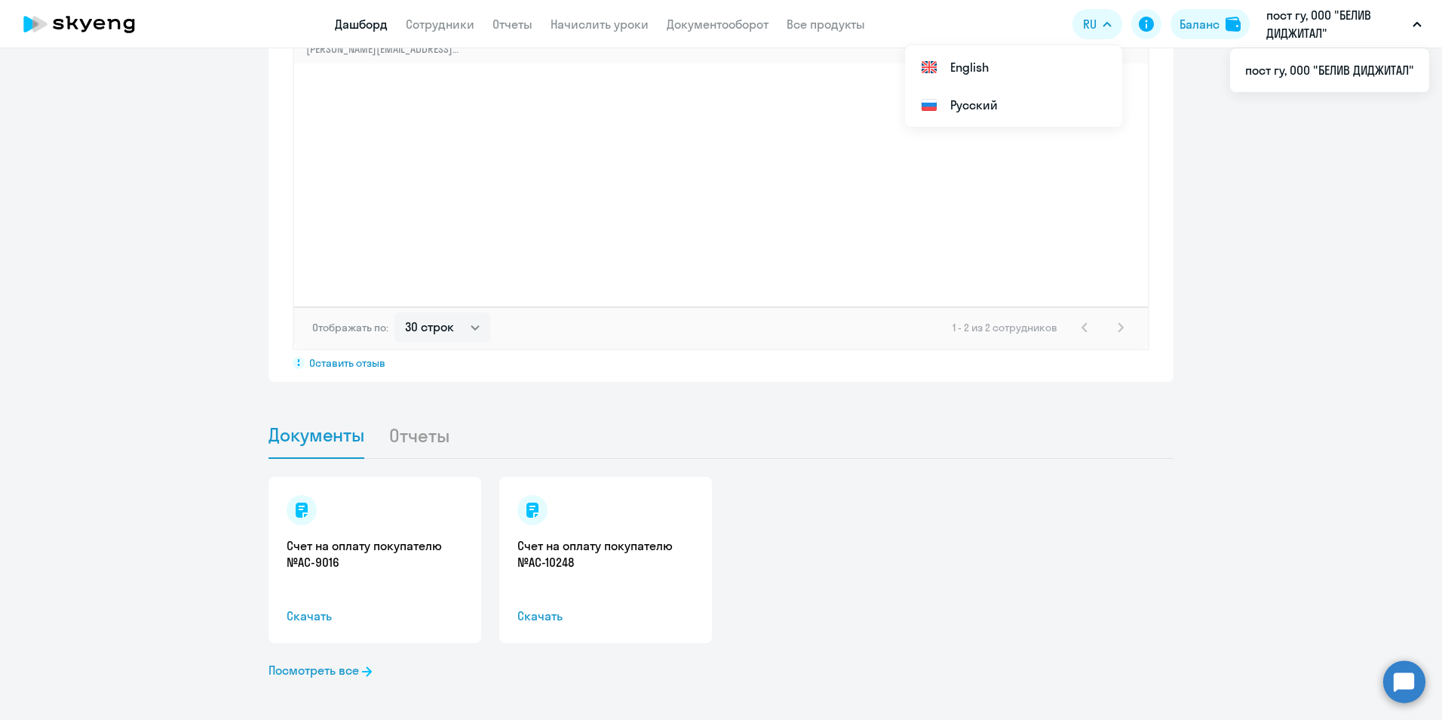
scroll to position [1221, 0]
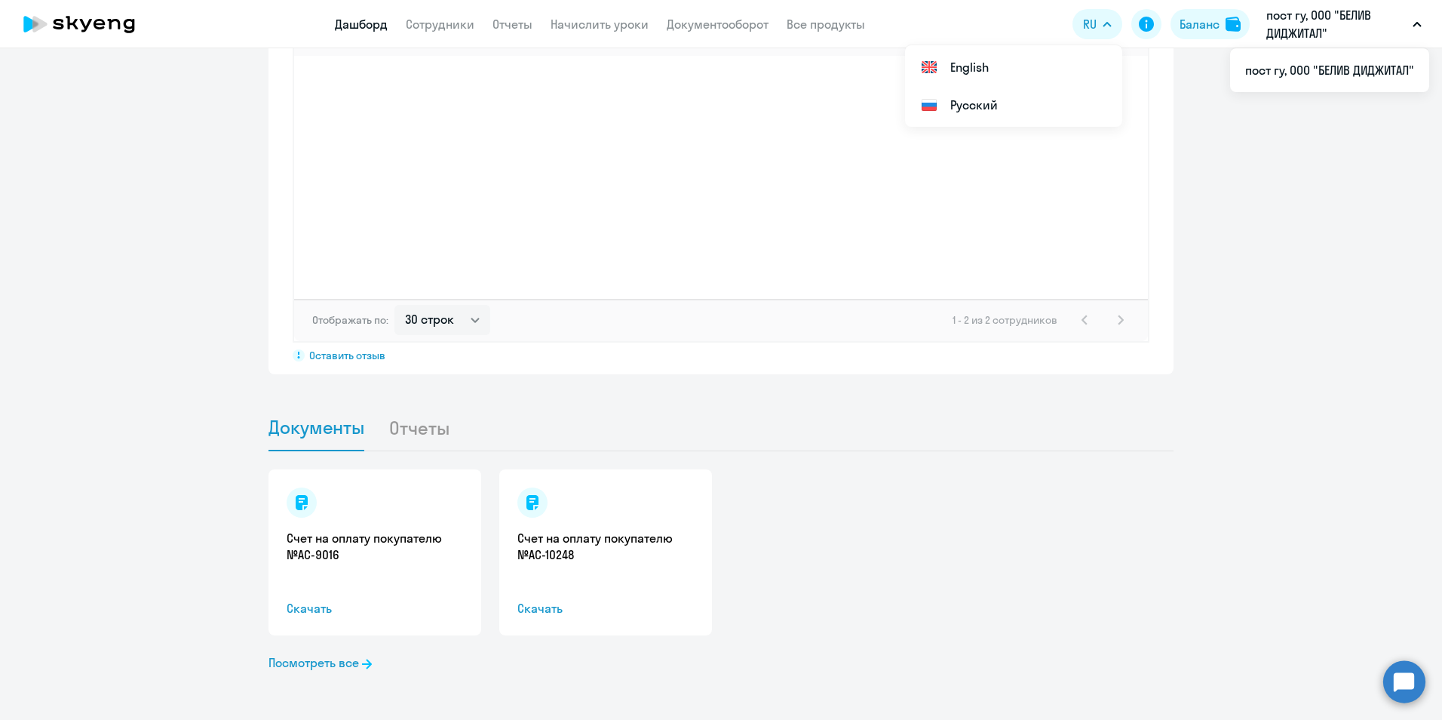
click at [416, 437] on li "Отчеты" at bounding box center [431, 427] width 85 height 46
click at [422, 424] on li "Отчеты" at bounding box center [431, 427] width 85 height 46
click at [151, 284] on app-progress-dashboard "Прогресс за: Весь период – 10.06.2024 — 21.08.2025 Как мы считаем Скачать отчет…" at bounding box center [721, 36] width 1442 height 676
click at [414, 422] on li "Отчеты" at bounding box center [431, 427] width 85 height 46
click at [953, 539] on div "Счет на оплату покупателю №AC-9016 Скачать Счет на оплату покупателю №AC-10248 …" at bounding box center [721, 552] width 905 height 166
